Goal: Information Seeking & Learning: Learn about a topic

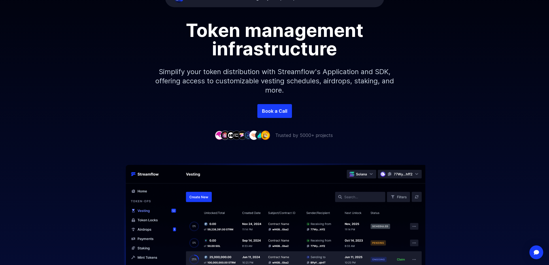
scroll to position [86, 0]
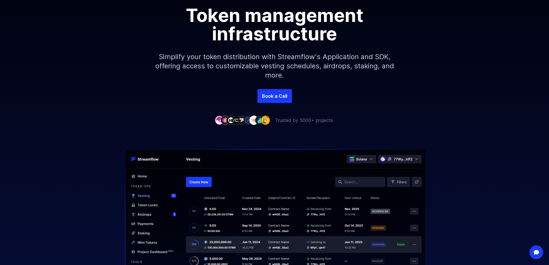
drag, startPoint x: 531, startPoint y: 0, endPoint x: 346, endPoint y: 92, distance: 206.3
click at [346, 92] on div "Book a Call" at bounding box center [274, 96] width 549 height 14
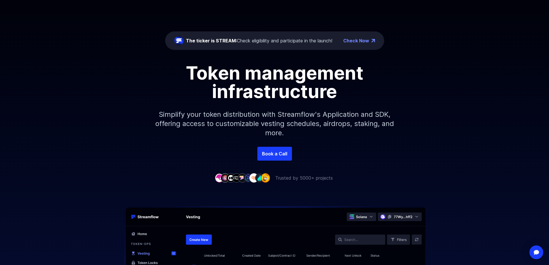
scroll to position [0, 0]
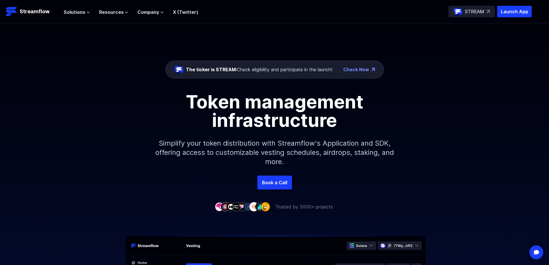
click at [365, 68] on link "Check Now" at bounding box center [356, 69] width 26 height 7
click at [467, 13] on p "STREAM" at bounding box center [473, 11] width 19 height 7
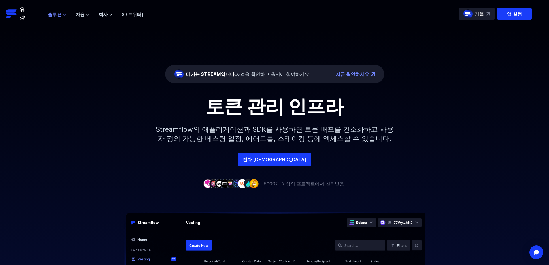
click at [56, 16] on font "솔루션" at bounding box center [55, 15] width 14 height 6
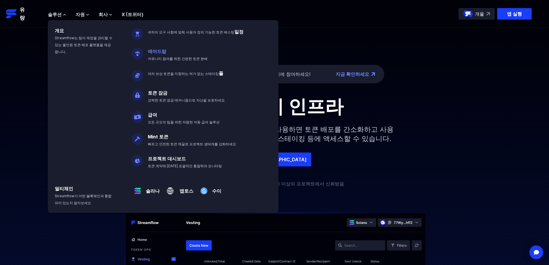
click at [162, 51] on font "에어드랍" at bounding box center [157, 51] width 18 height 6
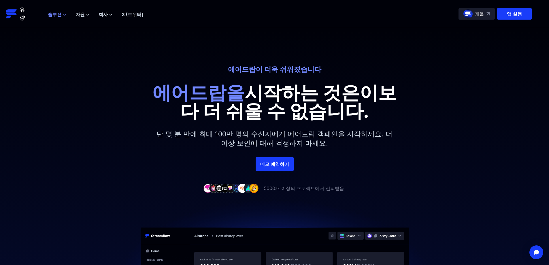
click at [62, 14] on button "솔루션" at bounding box center [57, 14] width 18 height 7
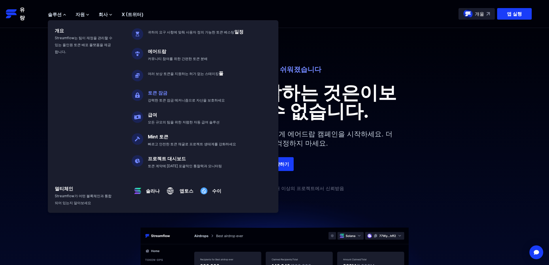
click at [153, 97] on p "토큰 잠금 강력한 토큰 잠금 메커니즘으로 자산을 보호하세요" at bounding box center [190, 94] width 92 height 18
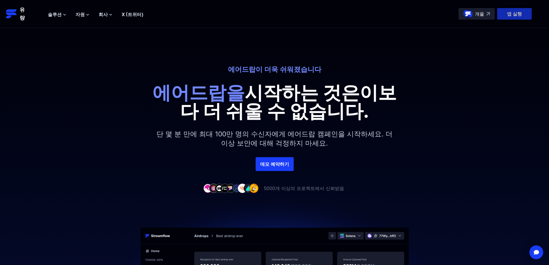
click at [513, 15] on font "앱 실행" at bounding box center [513, 14] width 15 height 6
